Goal: Information Seeking & Learning: Learn about a topic

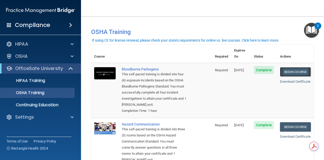
click at [292, 67] on link "Begin Course" at bounding box center [295, 71] width 31 height 9
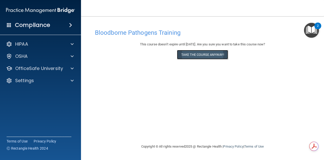
click at [196, 58] on button "Take the course anyway!" at bounding box center [202, 54] width 51 height 9
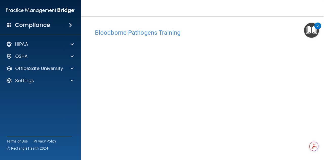
scroll to position [14, 0]
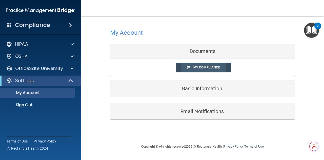
click at [194, 66] on span "My Compliance" at bounding box center [207, 67] width 27 height 4
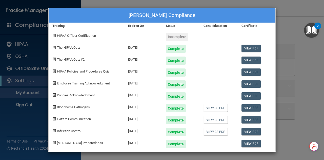
click at [285, 97] on div "Tulasha Pradhan's Compliance Training Expires On Status Cont. Education Certifi…" at bounding box center [162, 80] width 324 height 160
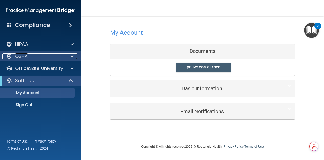
click at [30, 59] on div "OSHA" at bounding box center [33, 56] width 63 height 6
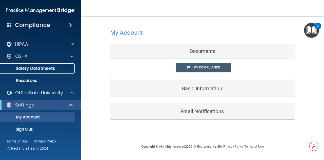
click at [34, 68] on p "Safety Data Sheets" at bounding box center [37, 68] width 69 height 5
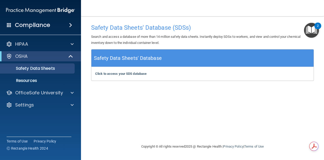
click at [116, 59] on h5 "Safety Data Sheets' Database" at bounding box center [128, 58] width 68 height 9
click at [115, 28] on h4 "Safety Data Sheets' Database (SDSs)" at bounding box center [202, 27] width 223 height 7
click at [69, 55] on span at bounding box center [71, 56] width 4 height 6
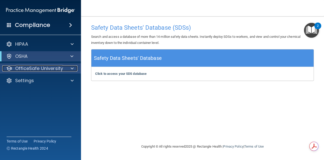
click at [65, 70] on div at bounding box center [71, 68] width 13 height 6
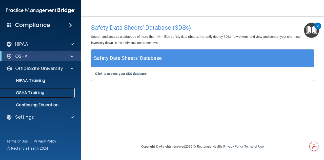
click at [34, 94] on p "OSHA Training" at bounding box center [23, 92] width 41 height 5
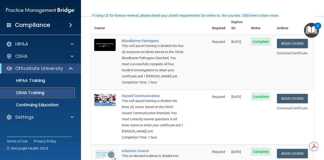
scroll to position [29, 0]
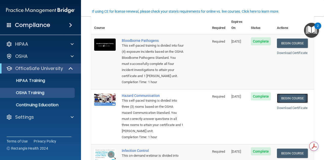
click at [287, 99] on link "Begin Course" at bounding box center [292, 97] width 31 height 9
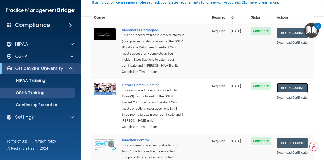
scroll to position [40, 0]
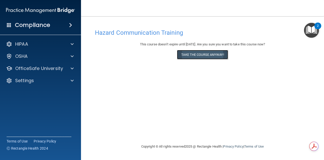
click at [190, 57] on button "Take the course anyway!" at bounding box center [202, 54] width 51 height 9
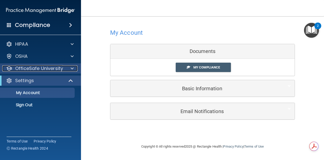
click at [65, 68] on div at bounding box center [71, 68] width 13 height 6
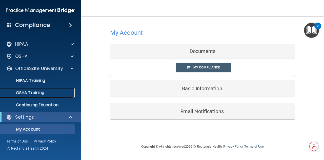
click at [47, 91] on div "OSHA Training" at bounding box center [37, 92] width 69 height 5
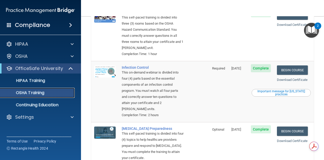
scroll to position [130, 0]
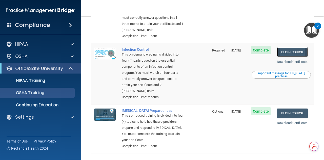
click at [288, 53] on link "Begin Course" at bounding box center [292, 51] width 31 height 9
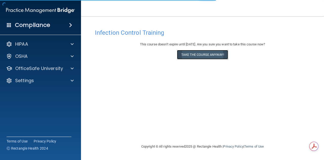
click at [203, 54] on button "Take the course anyway!" at bounding box center [202, 54] width 51 height 9
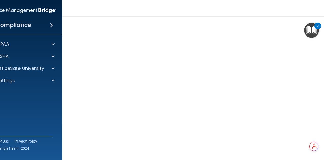
scroll to position [27, 0]
